Goal: Browse casually: Explore the website without a specific task or goal

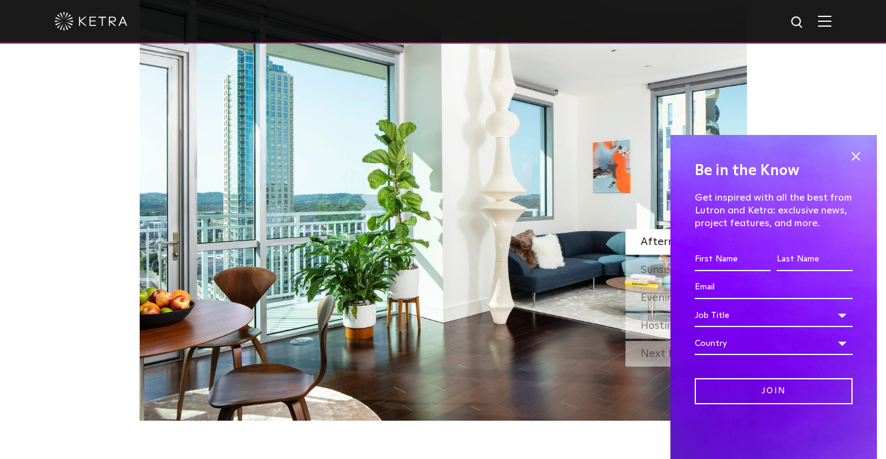
scroll to position [1065, 0]
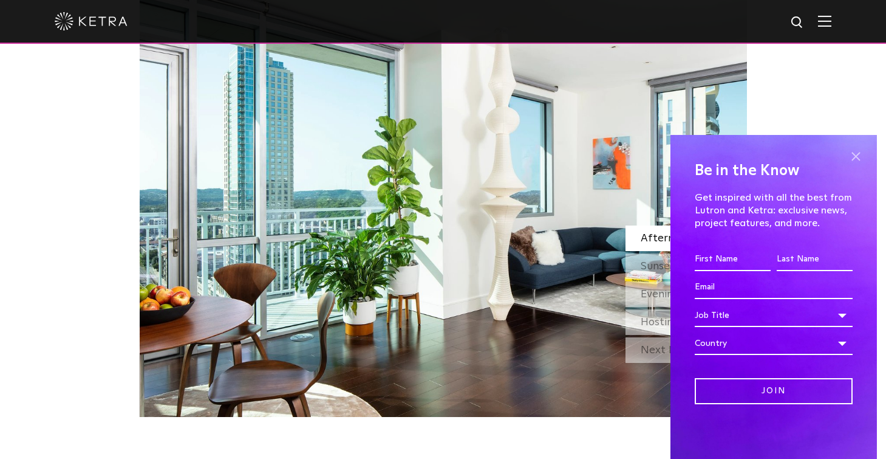
click at [860, 164] on span at bounding box center [856, 156] width 18 height 18
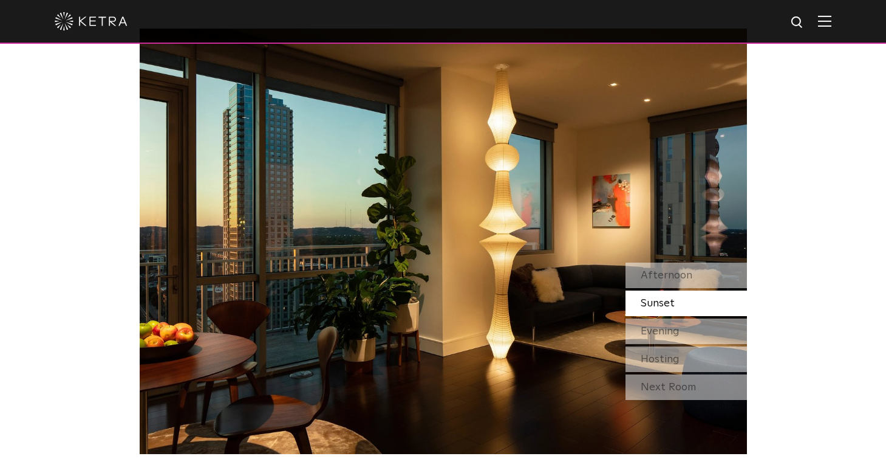
scroll to position [1032, 0]
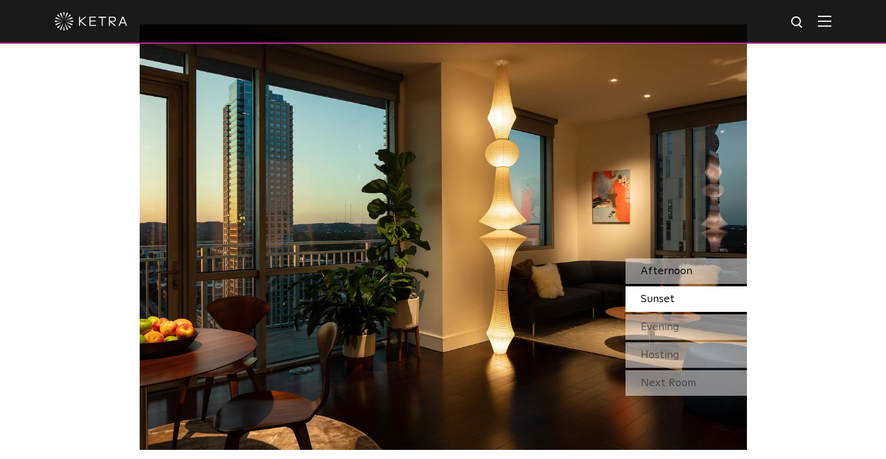
click at [673, 267] on span "Afternoon" at bounding box center [667, 271] width 52 height 11
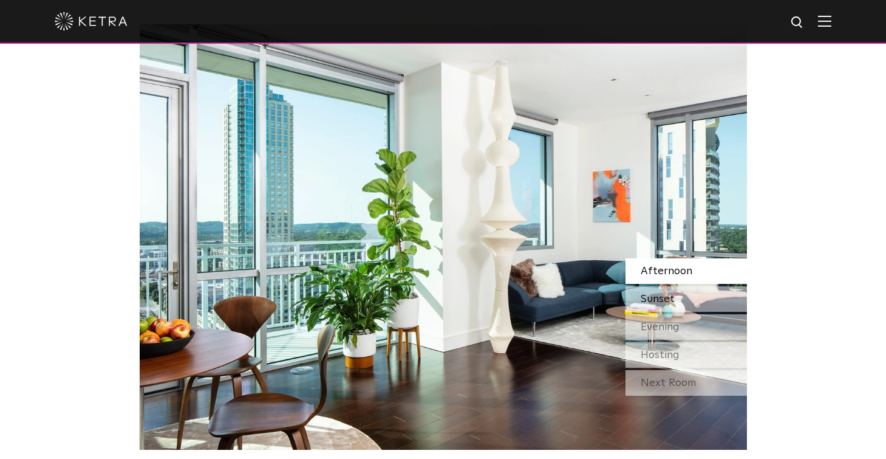
click at [650, 299] on span "Sunset" at bounding box center [658, 298] width 34 height 11
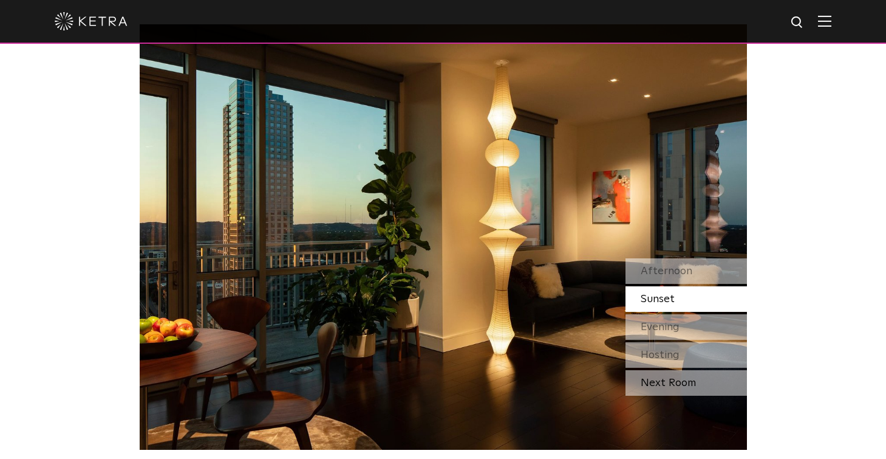
click at [682, 387] on div "Next Room" at bounding box center [687, 383] width 122 height 26
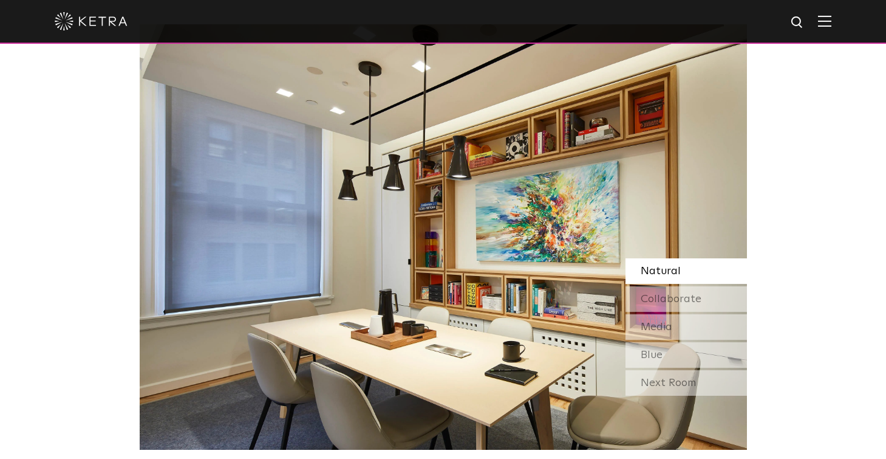
click at [682, 387] on div "Next Room" at bounding box center [687, 383] width 122 height 26
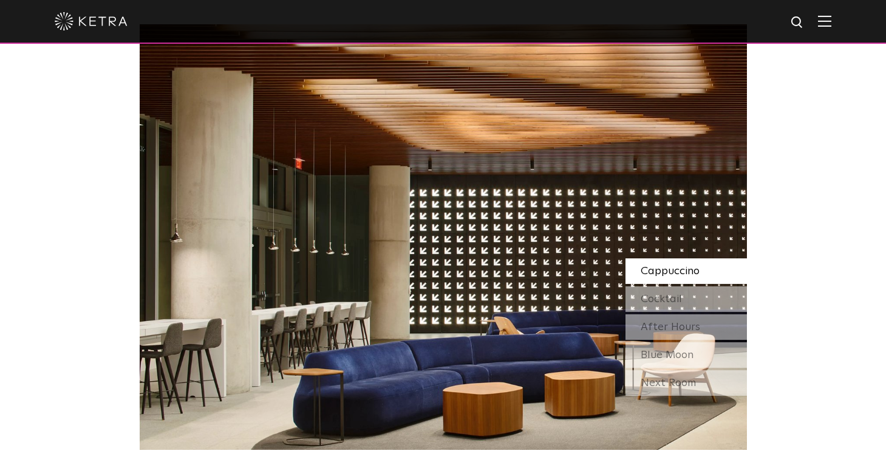
click at [682, 387] on div "Next Room" at bounding box center [687, 383] width 122 height 26
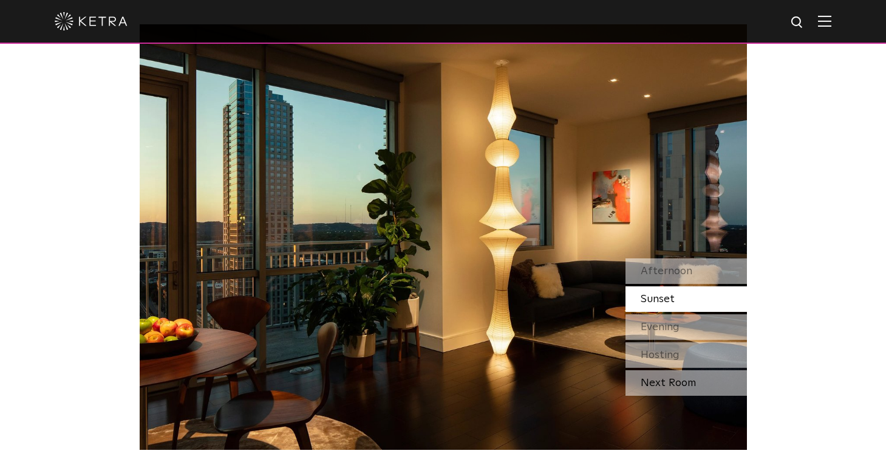
click at [682, 387] on div "Next Room" at bounding box center [687, 383] width 122 height 26
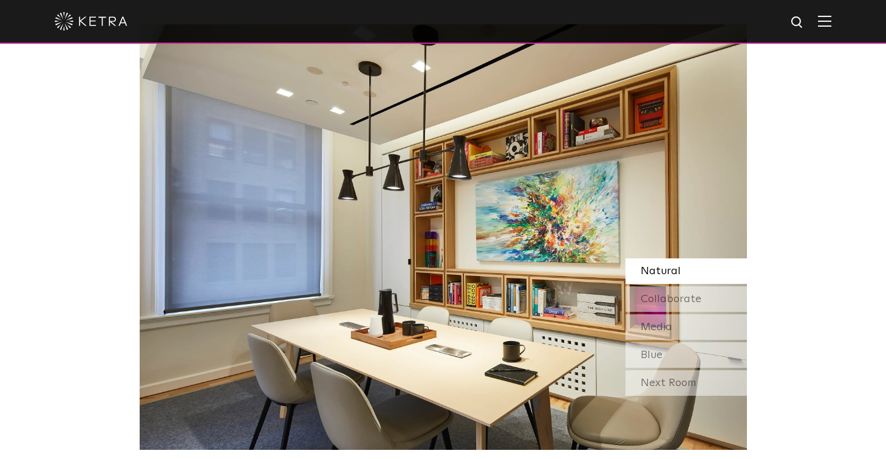
click at [682, 387] on div "Next Room" at bounding box center [687, 383] width 122 height 26
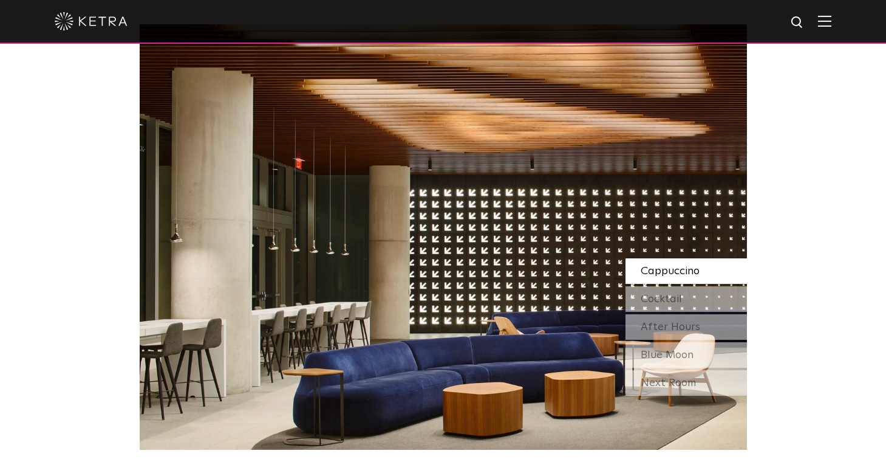
click at [682, 387] on div "Next Room" at bounding box center [687, 383] width 122 height 26
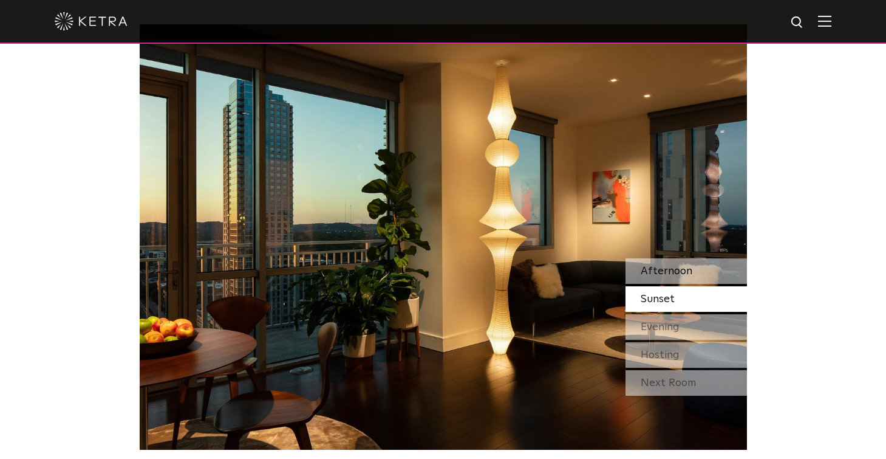
click at [677, 262] on div "Afternoon" at bounding box center [687, 271] width 122 height 26
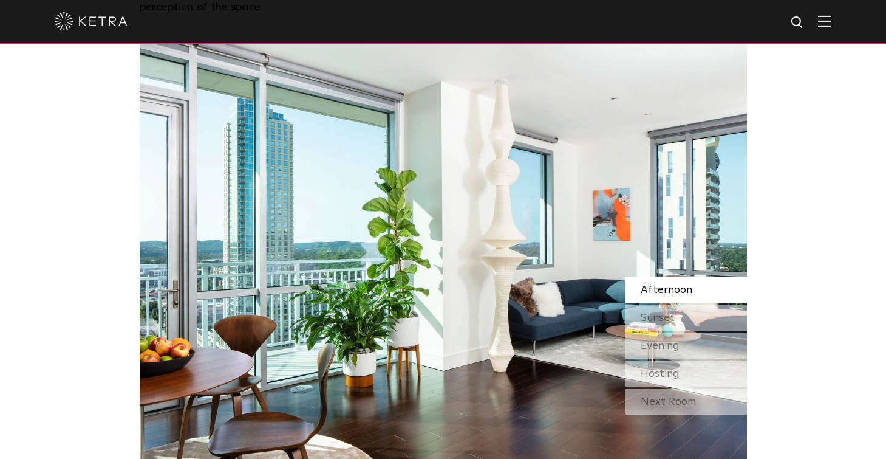
scroll to position [1011, 0]
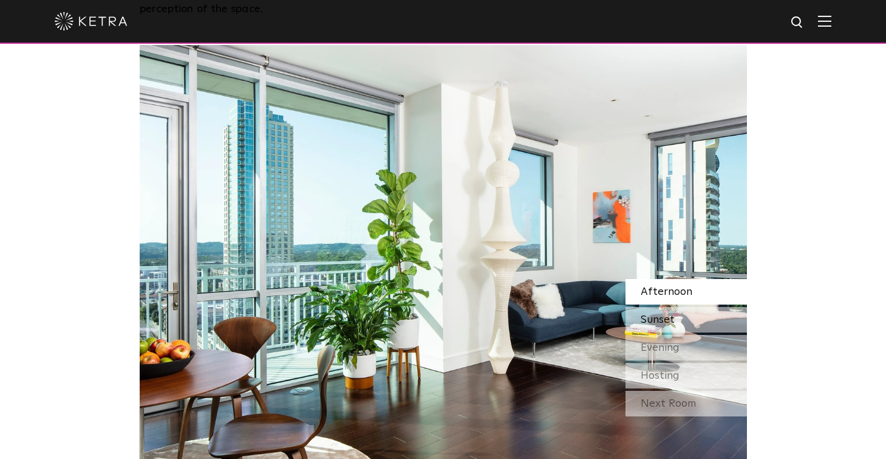
click at [665, 316] on span "Sunset" at bounding box center [658, 319] width 34 height 11
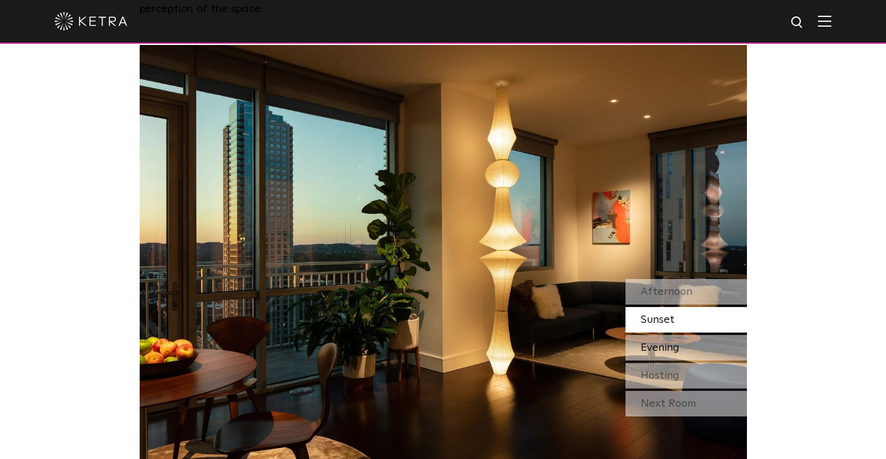
click at [687, 348] on div "Evening" at bounding box center [687, 348] width 122 height 26
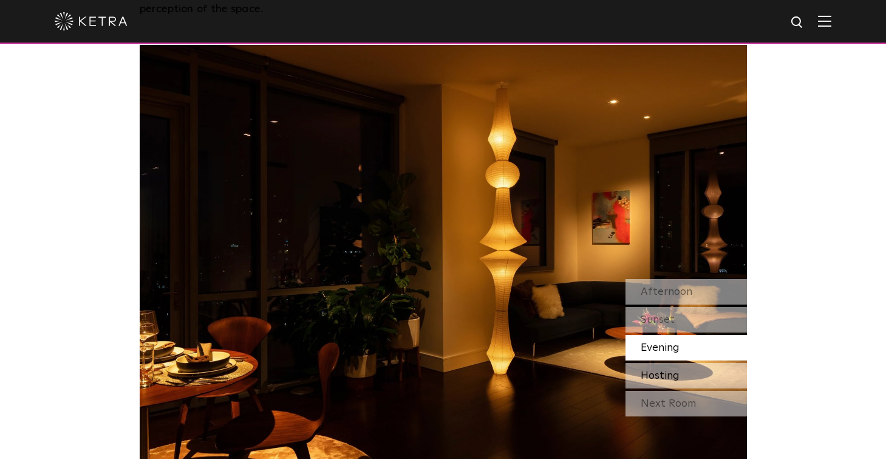
click at [683, 365] on div "Hosting" at bounding box center [687, 376] width 122 height 26
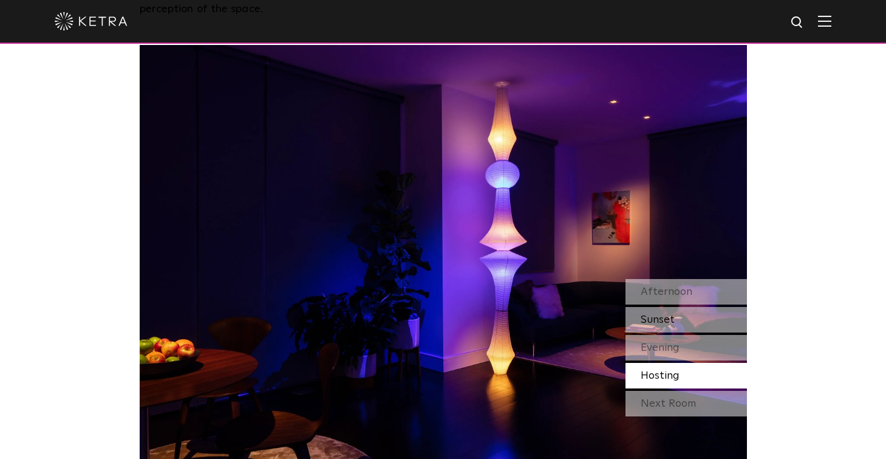
click at [687, 315] on div "Sunset" at bounding box center [687, 320] width 122 height 26
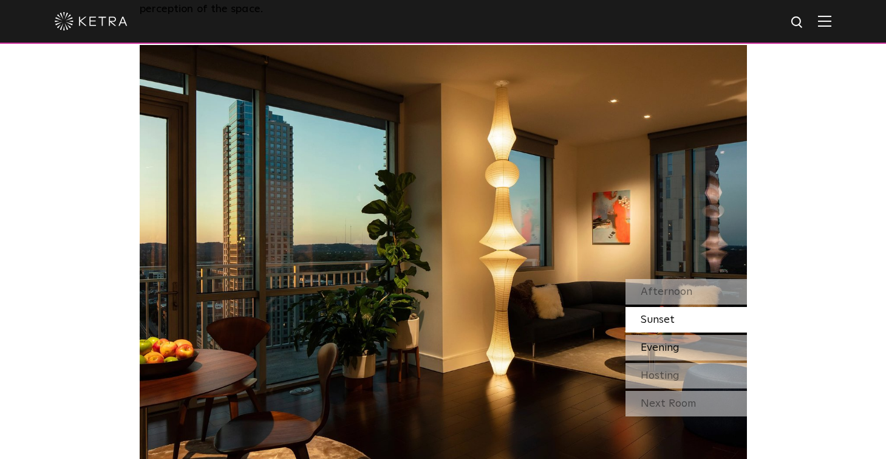
click at [654, 337] on div "Evening" at bounding box center [687, 348] width 122 height 26
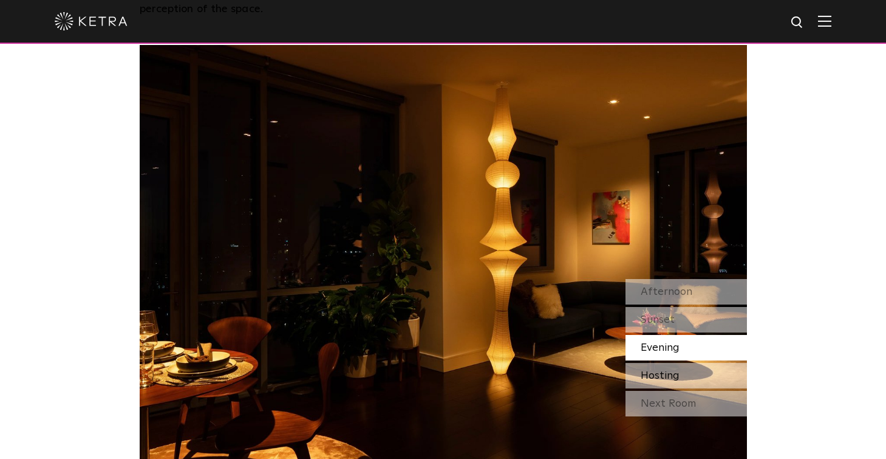
click at [664, 378] on span "Hosting" at bounding box center [660, 375] width 39 height 11
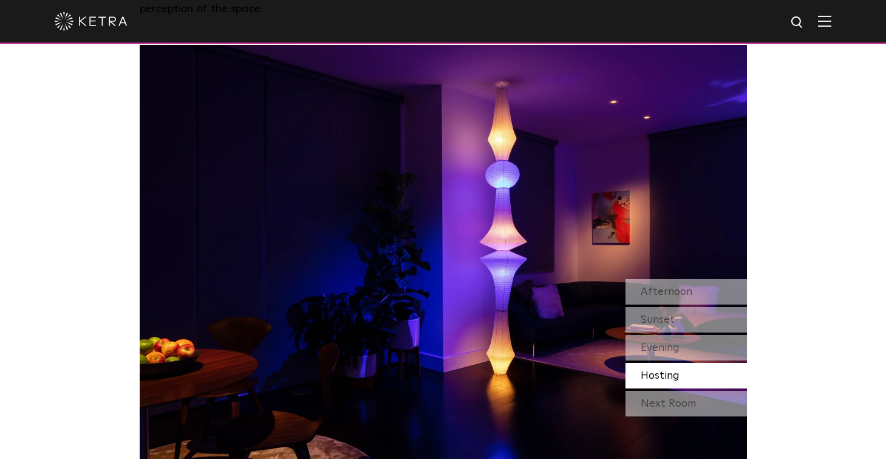
click at [515, 231] on img at bounding box center [444, 257] width 608 height 425
